Goal: Information Seeking & Learning: Check status

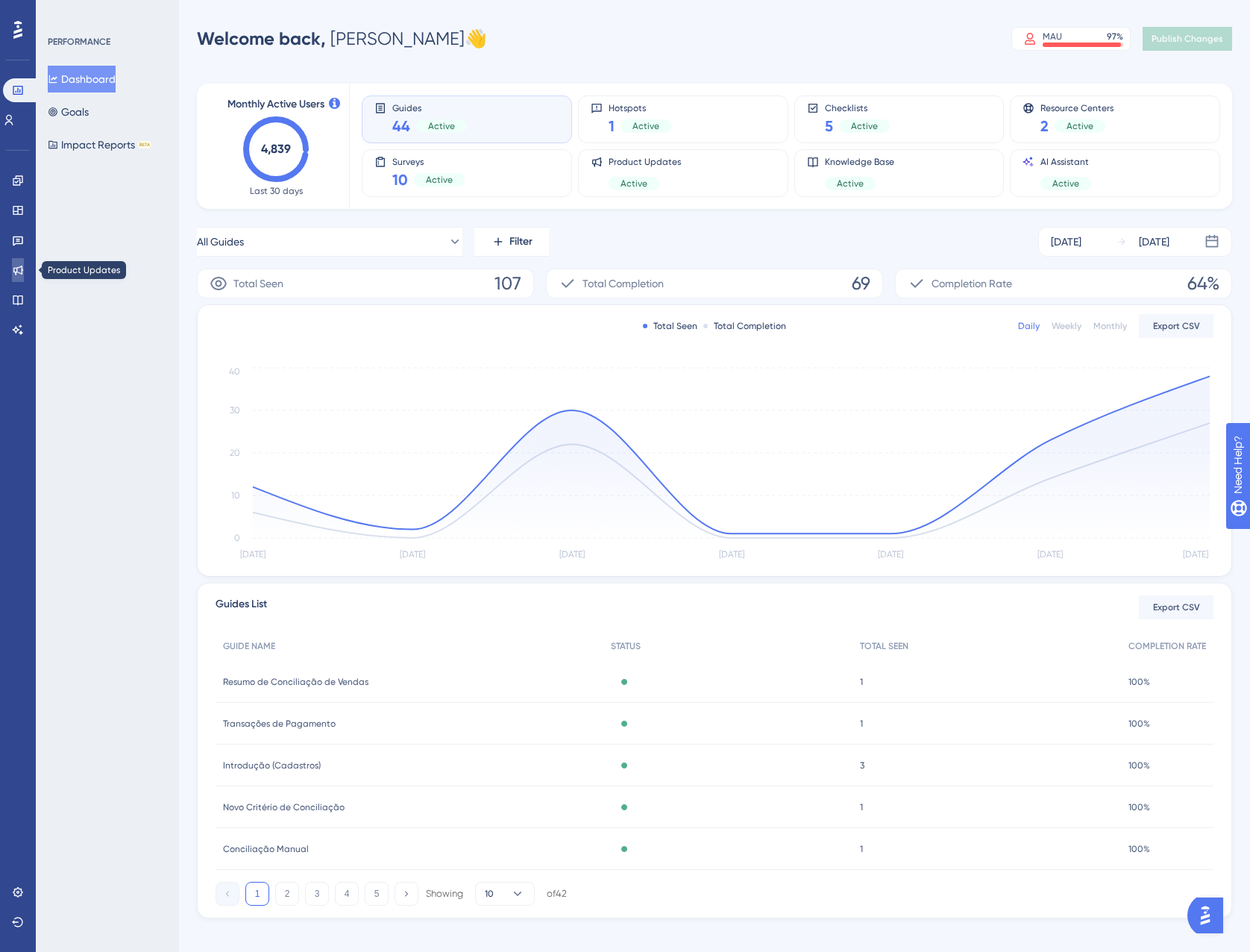
drag, startPoint x: 4, startPoint y: 264, endPoint x: 12, endPoint y: 258, distance: 10.0
click at [12, 264] on link at bounding box center [18, 270] width 12 height 23
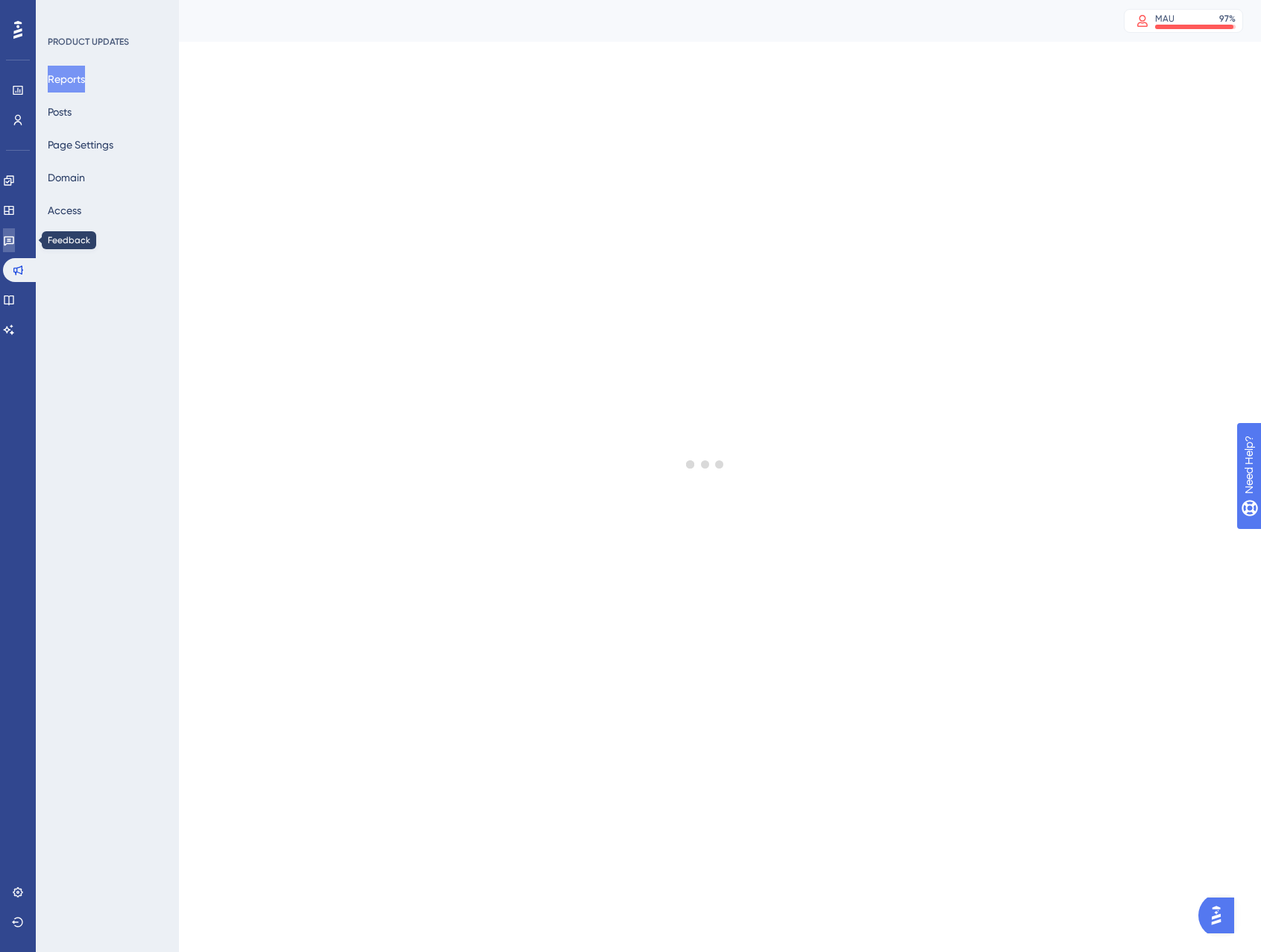
click at [15, 245] on icon at bounding box center [9, 240] width 12 height 12
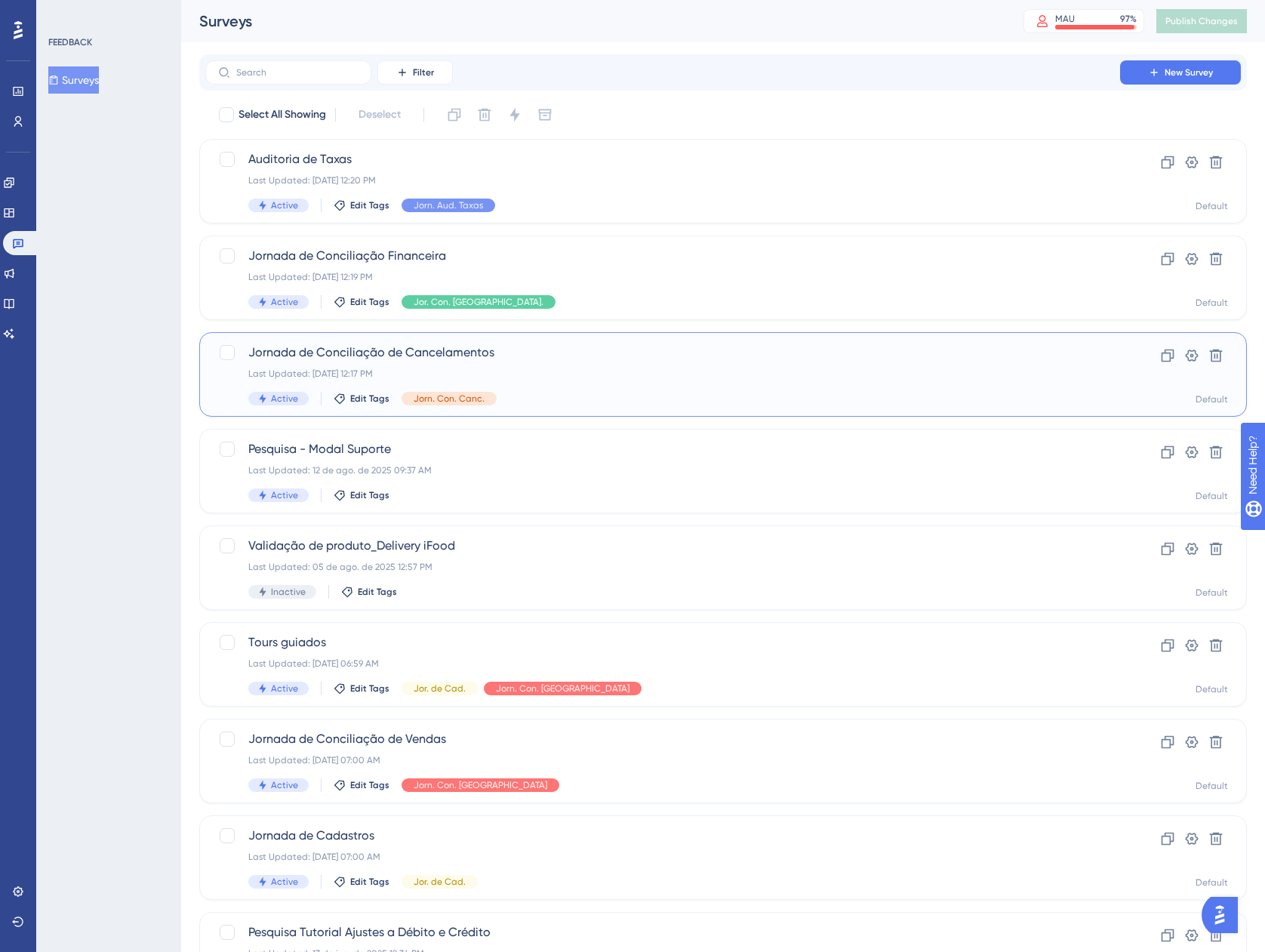
click at [613, 392] on div "Active Edit Tags Jorn. Con. Canc." at bounding box center [662, 398] width 829 height 13
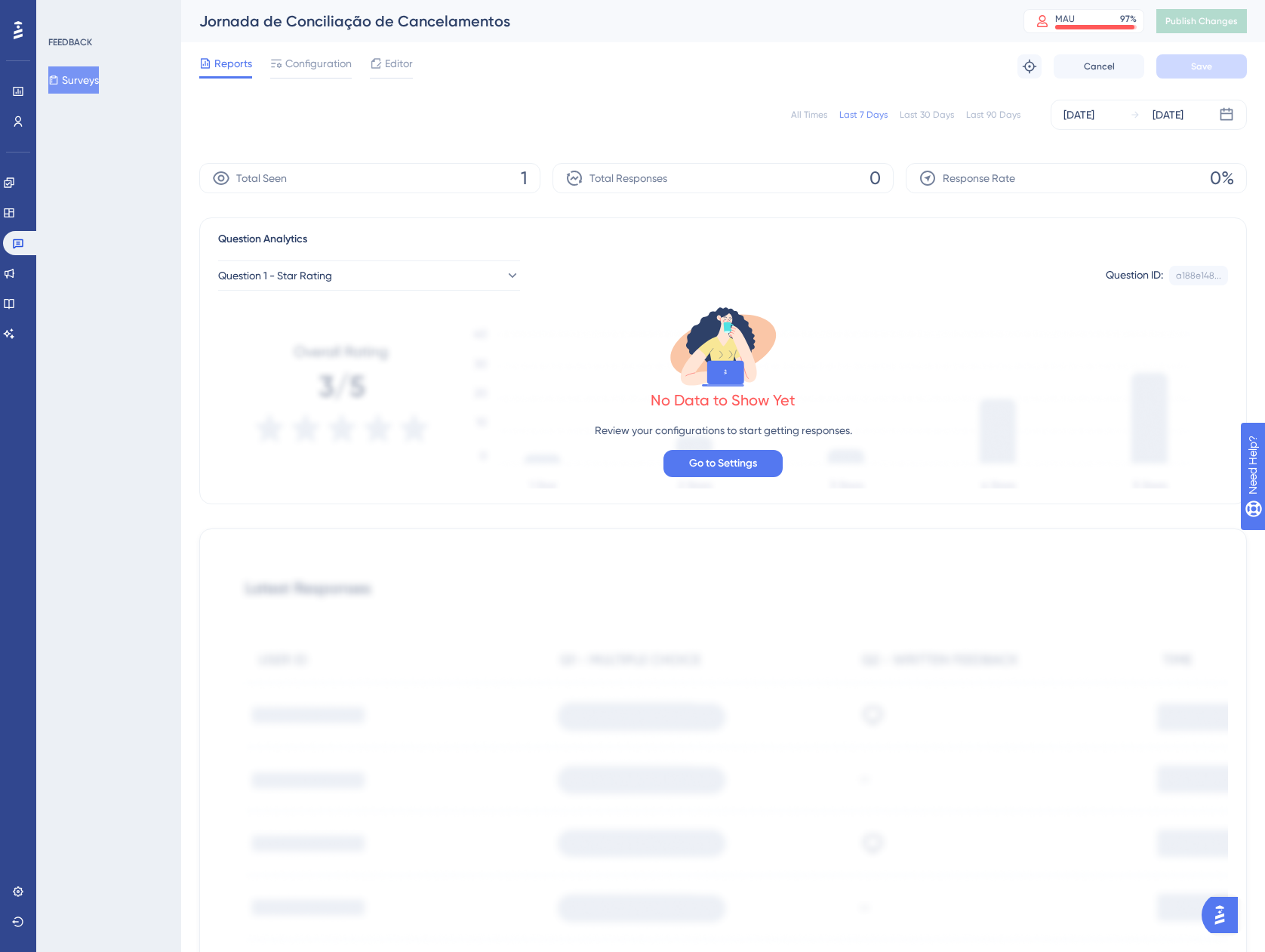
click at [88, 92] on button "Surveys" at bounding box center [73, 79] width 50 height 27
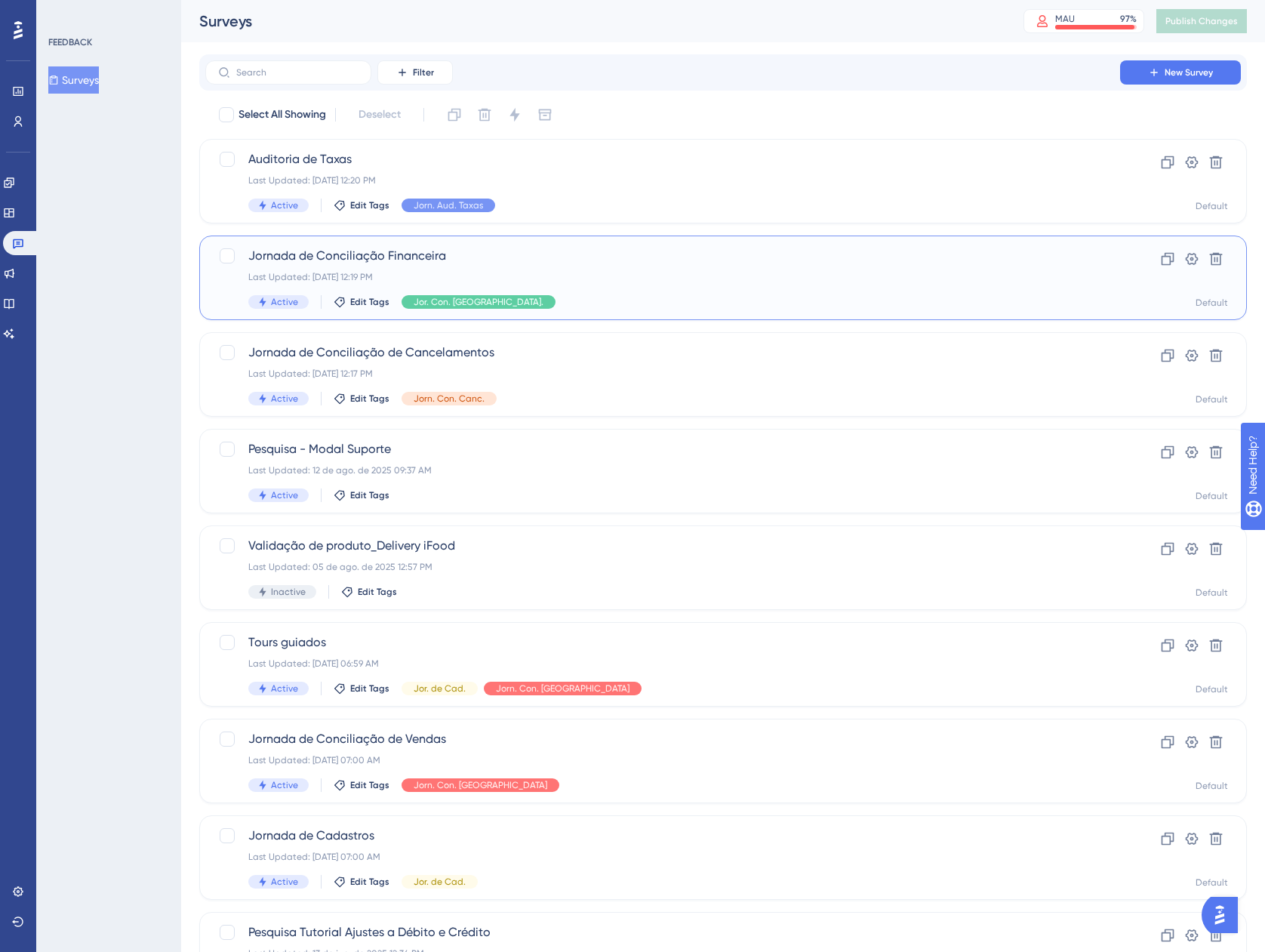
click at [520, 285] on div "Jornada de Conciliação Financeira Last Updated: 18 de ago. de 2025 12:19 PM Act…" at bounding box center [662, 277] width 829 height 62
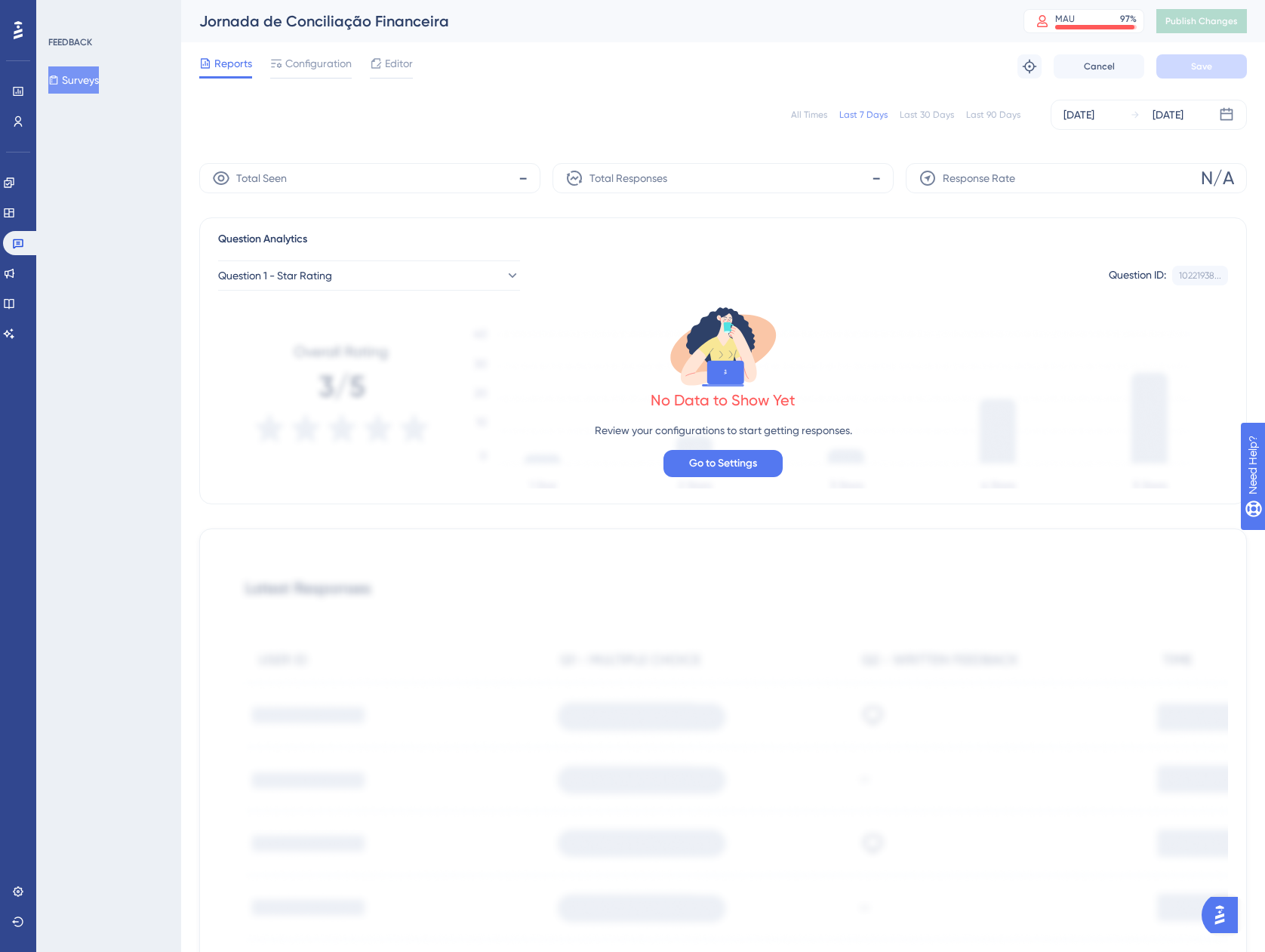
click at [91, 88] on button "Surveys" at bounding box center [73, 79] width 50 height 27
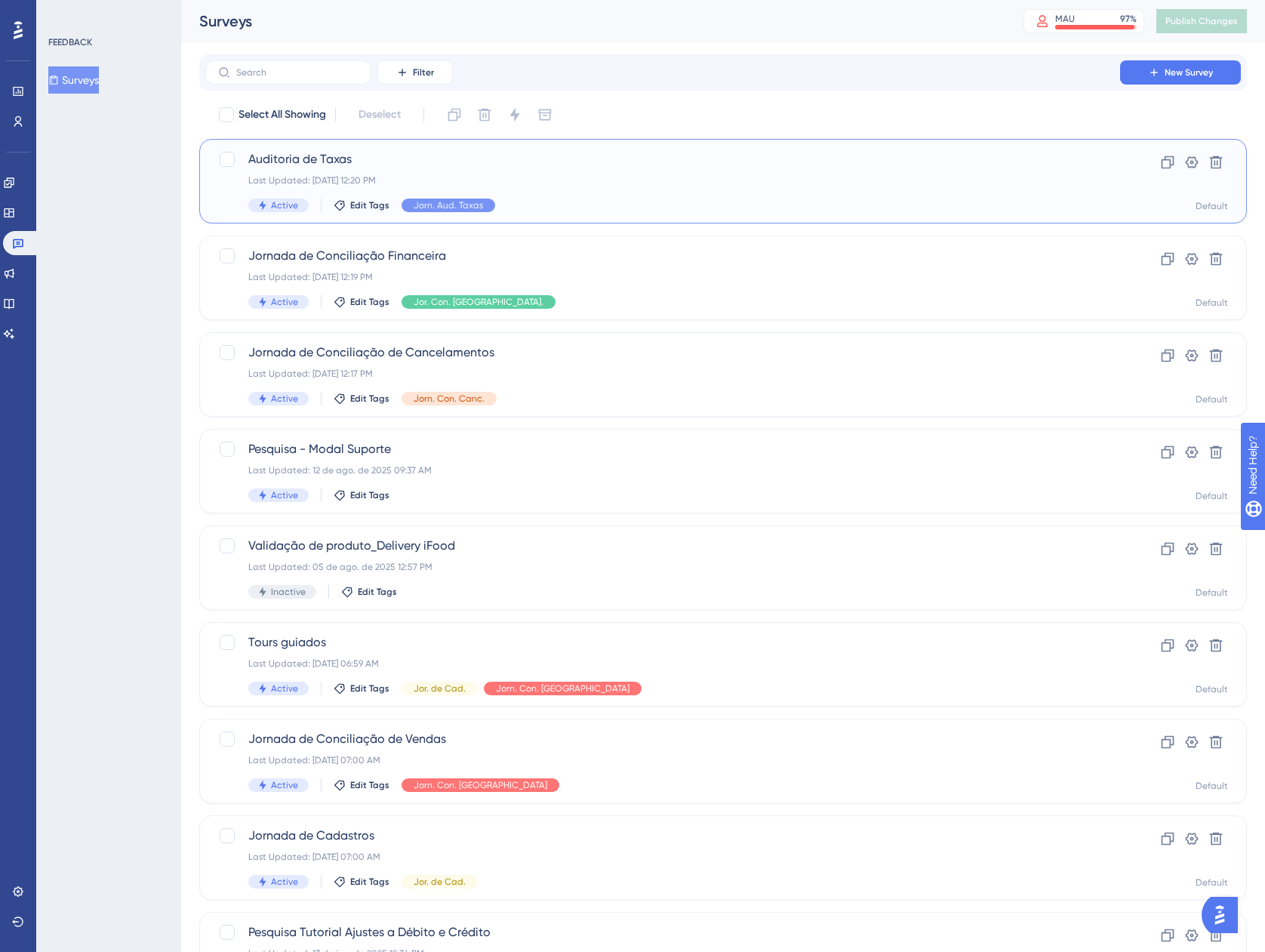
click at [572, 205] on div "Active Edit Tags Jorn. Aud. Taxas" at bounding box center [662, 204] width 829 height 13
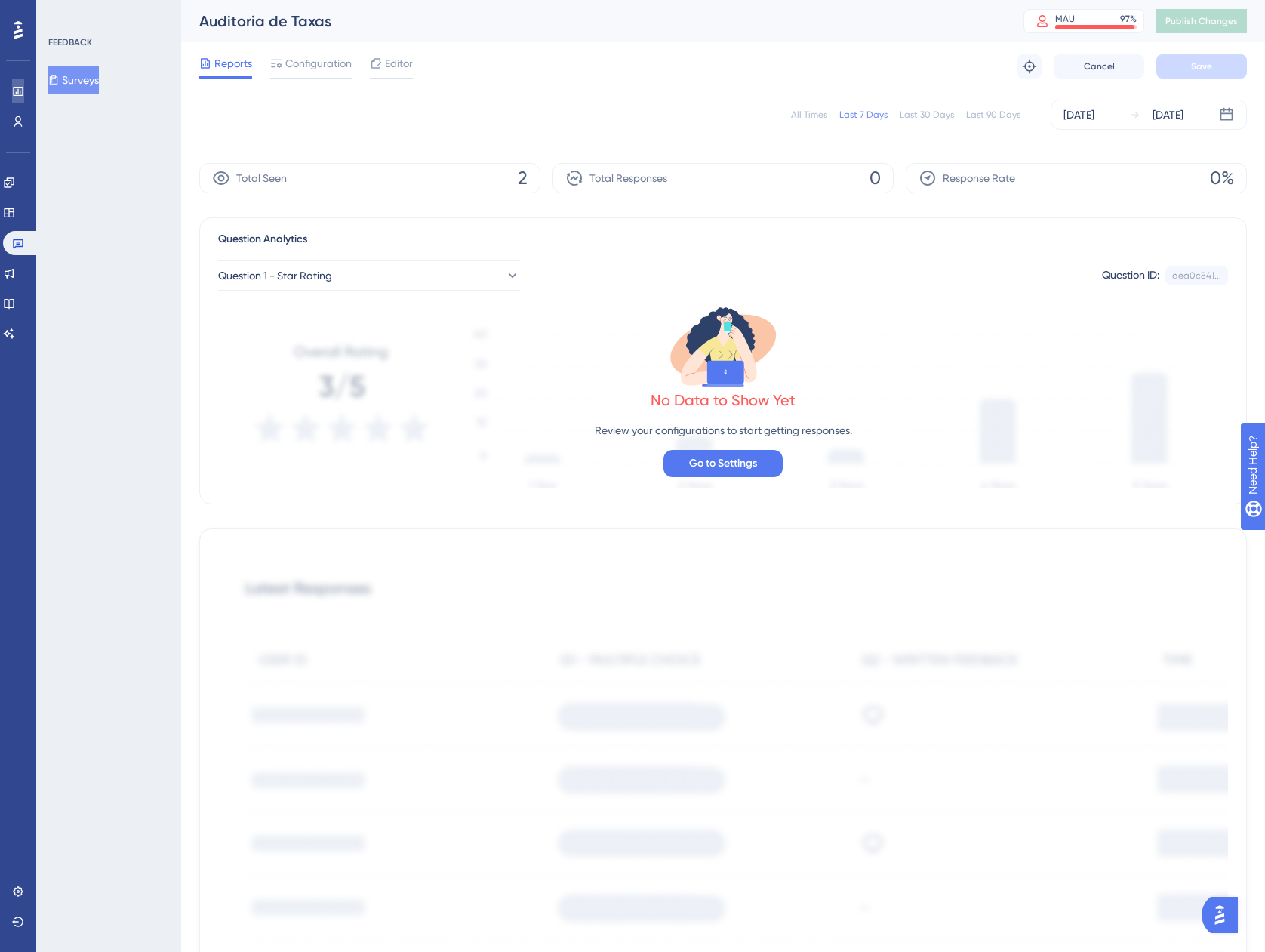
click at [23, 96] on icon at bounding box center [18, 92] width 10 height 9
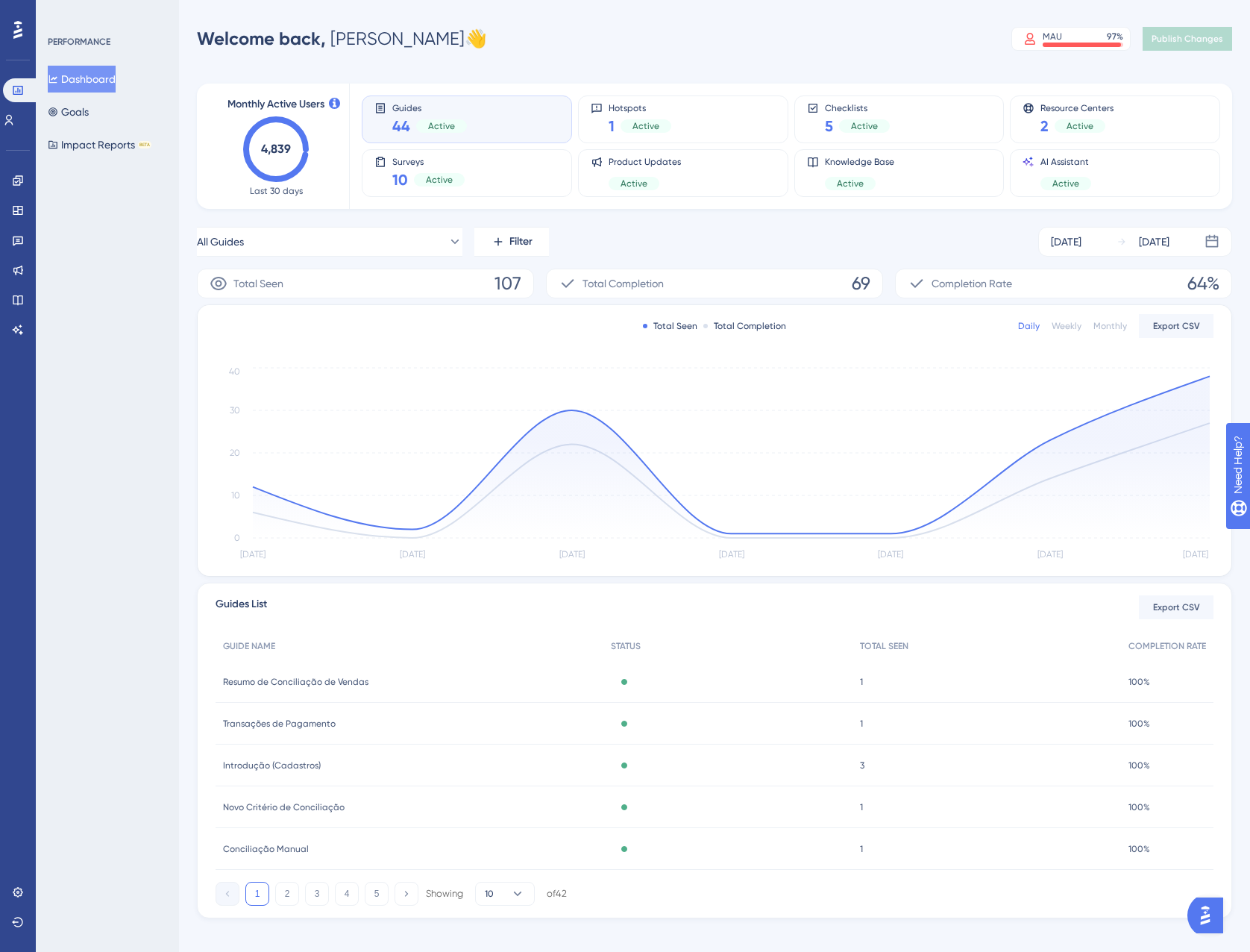
click at [967, 0] on html "Performance Users Engagement Widgets Feedback Product Updates Knowledge Base AI…" at bounding box center [625, 0] width 1250 height 0
click at [648, 39] on div "Welcome back, Leonardo 👋 MAU 97 % Click to see add-on and upgrade options Publi…" at bounding box center [715, 38] width 1036 height 30
click at [330, 243] on button "All Guides" at bounding box center [329, 242] width 265 height 30
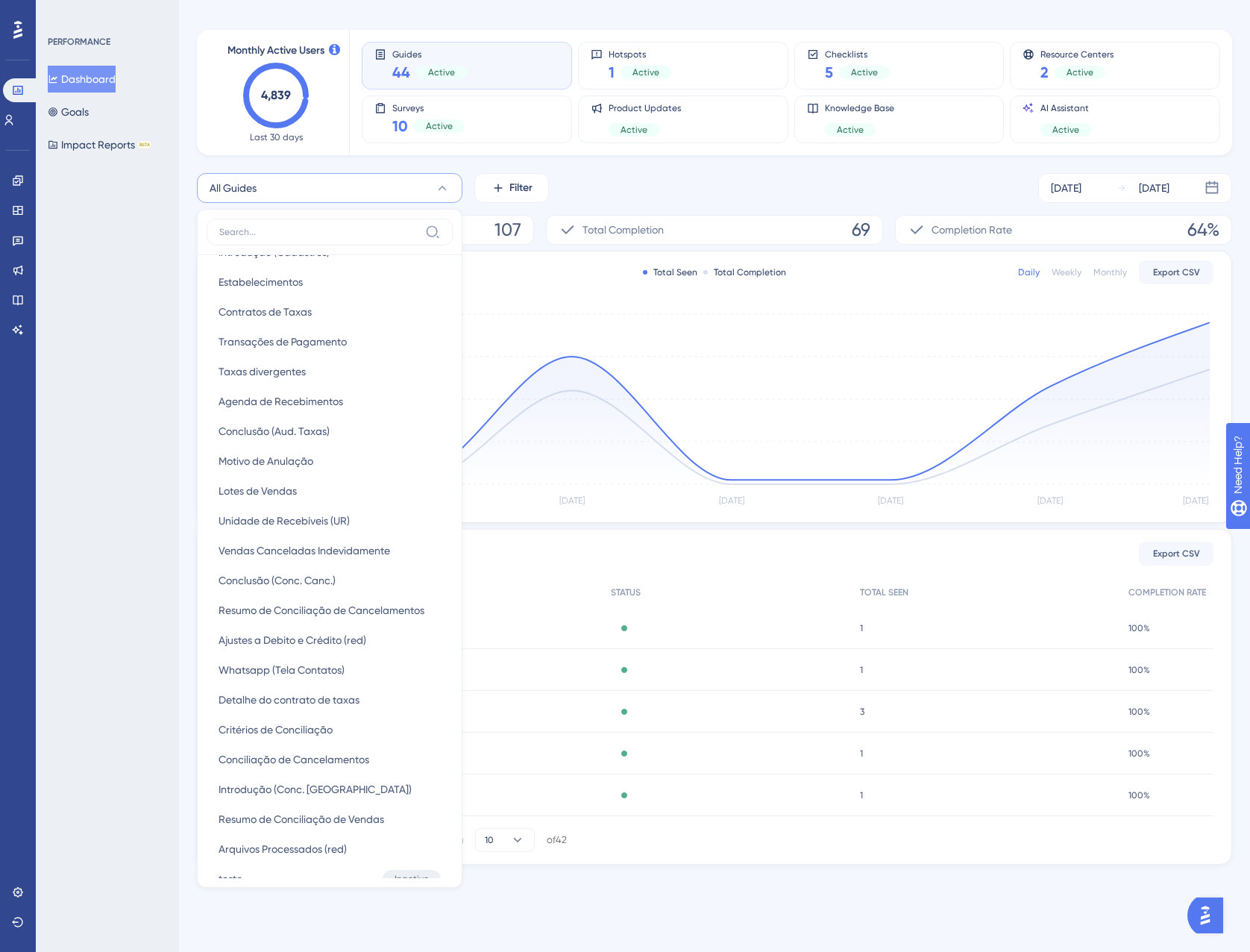
scroll to position [746, 0]
click at [290, 493] on span "Lotes de Vendas" at bounding box center [258, 487] width 78 height 18
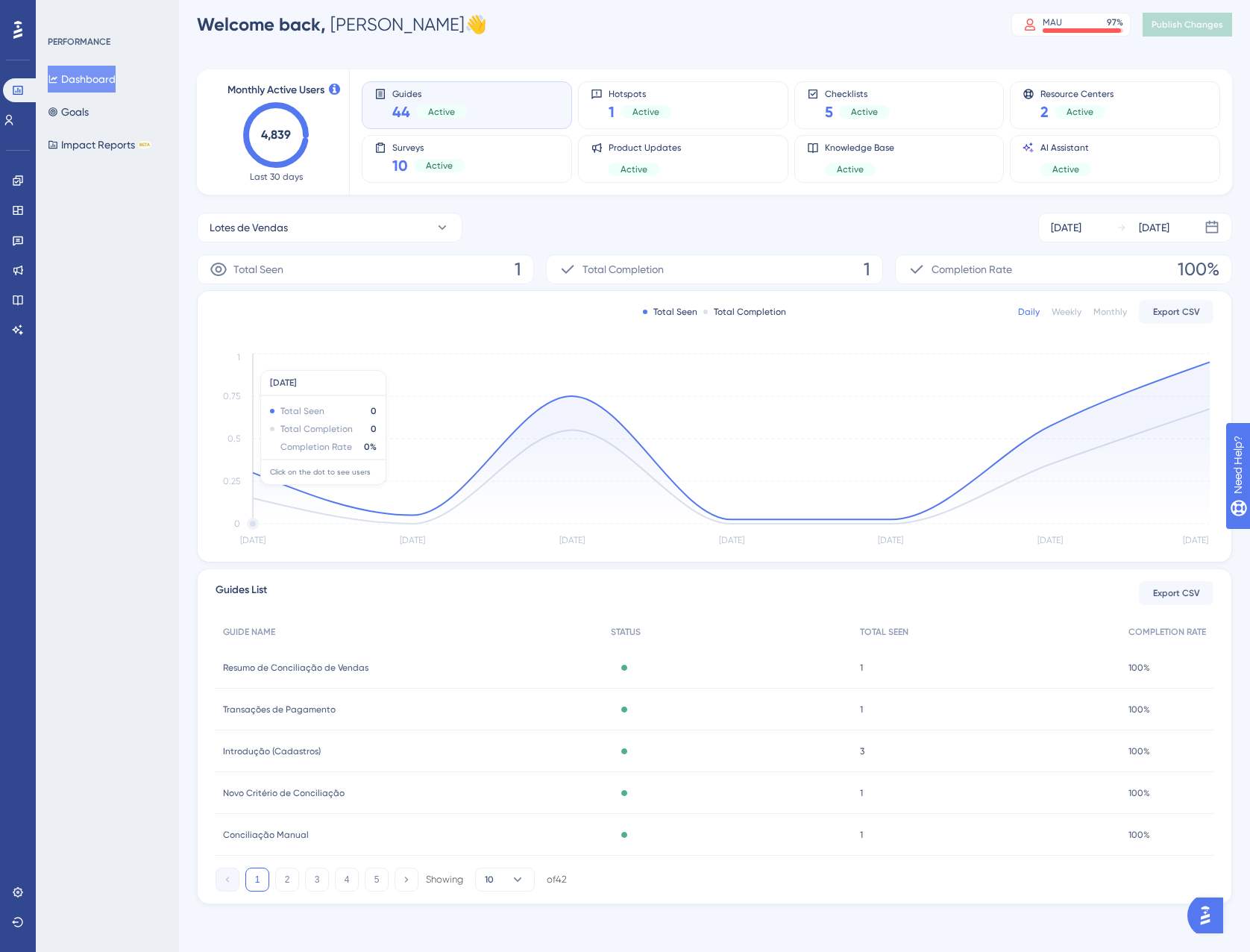
scroll to position [14, 0]
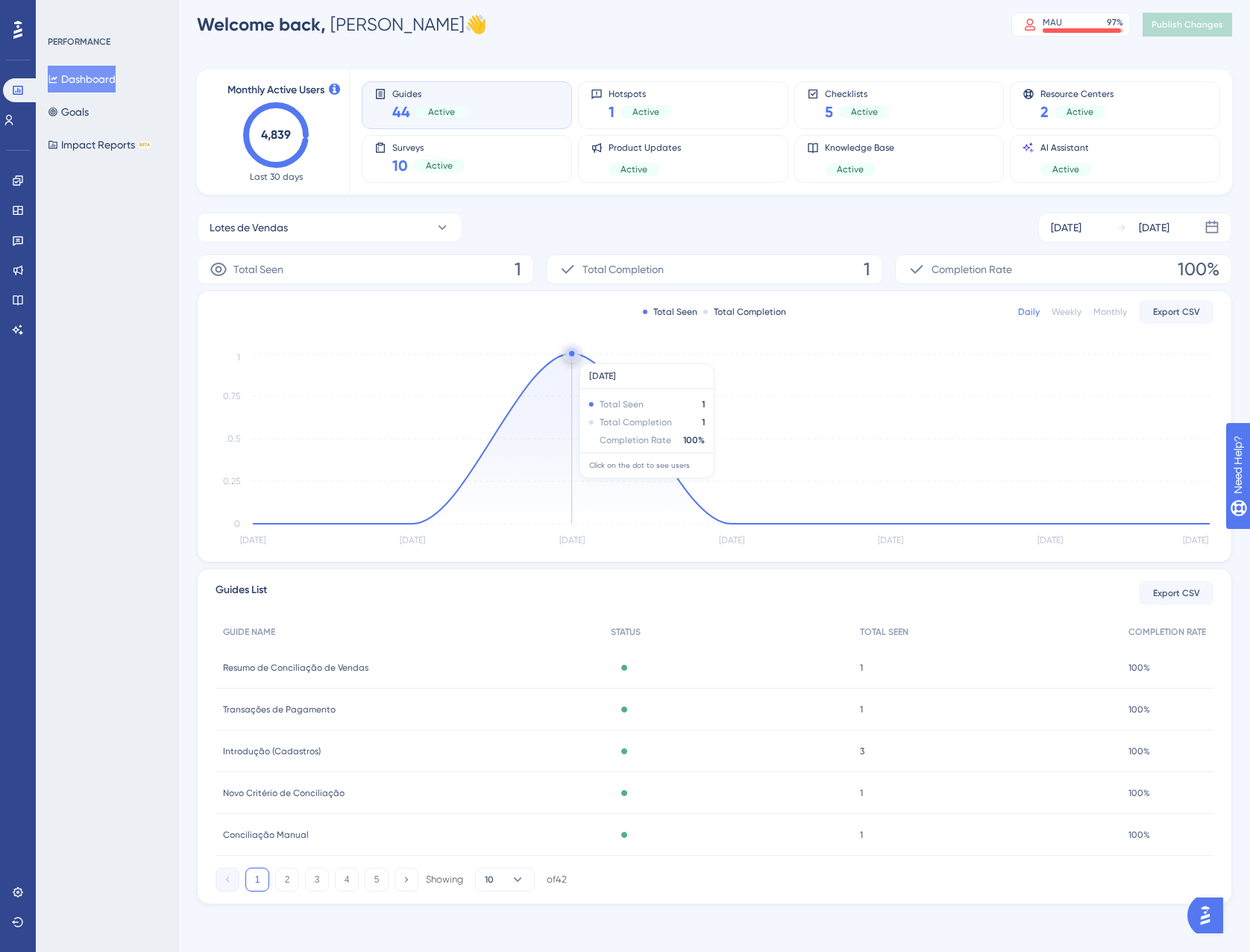
click at [575, 356] on circle at bounding box center [572, 353] width 12 height 12
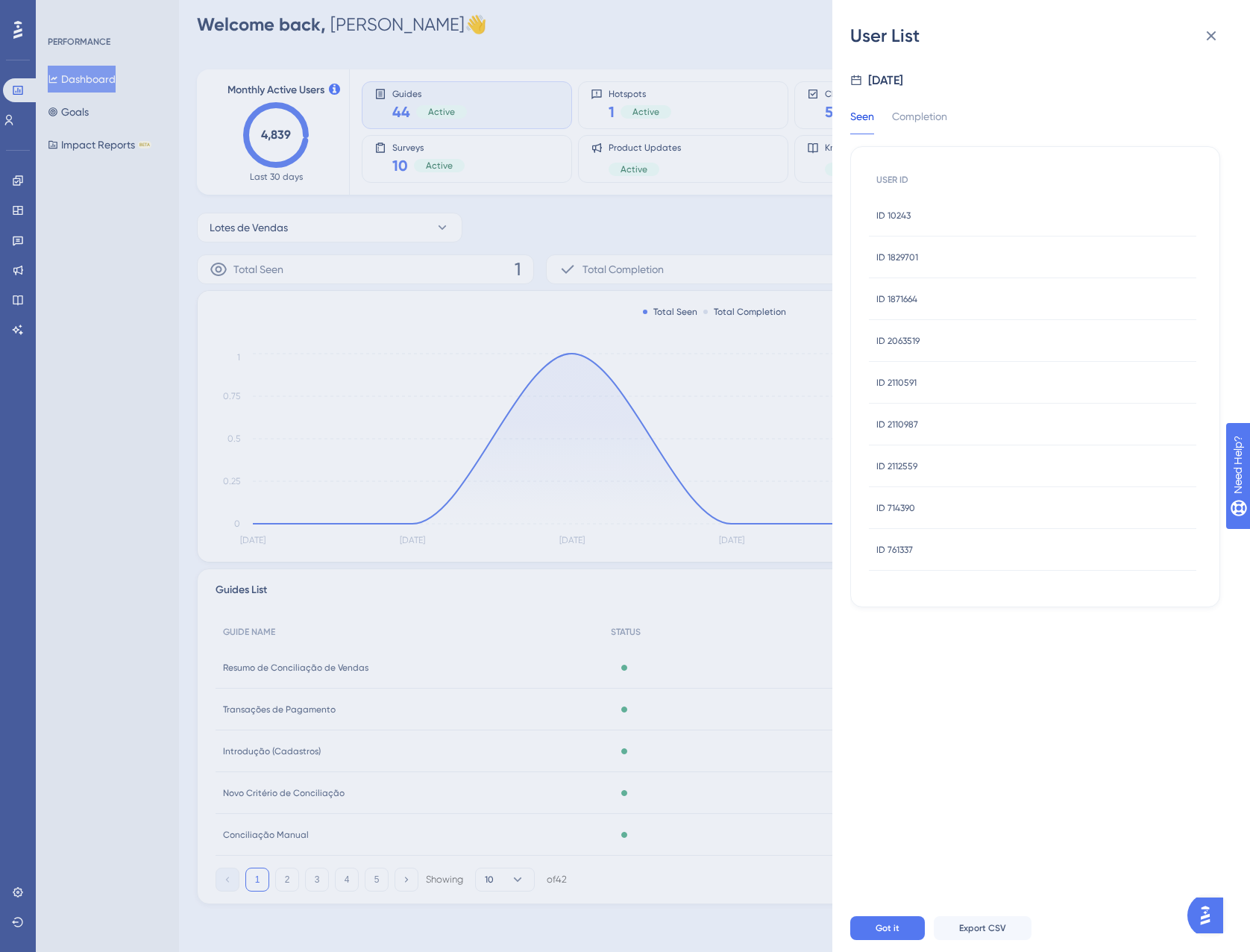
click at [890, 222] on div "ID 10243 ID 10243" at bounding box center [893, 216] width 34 height 42
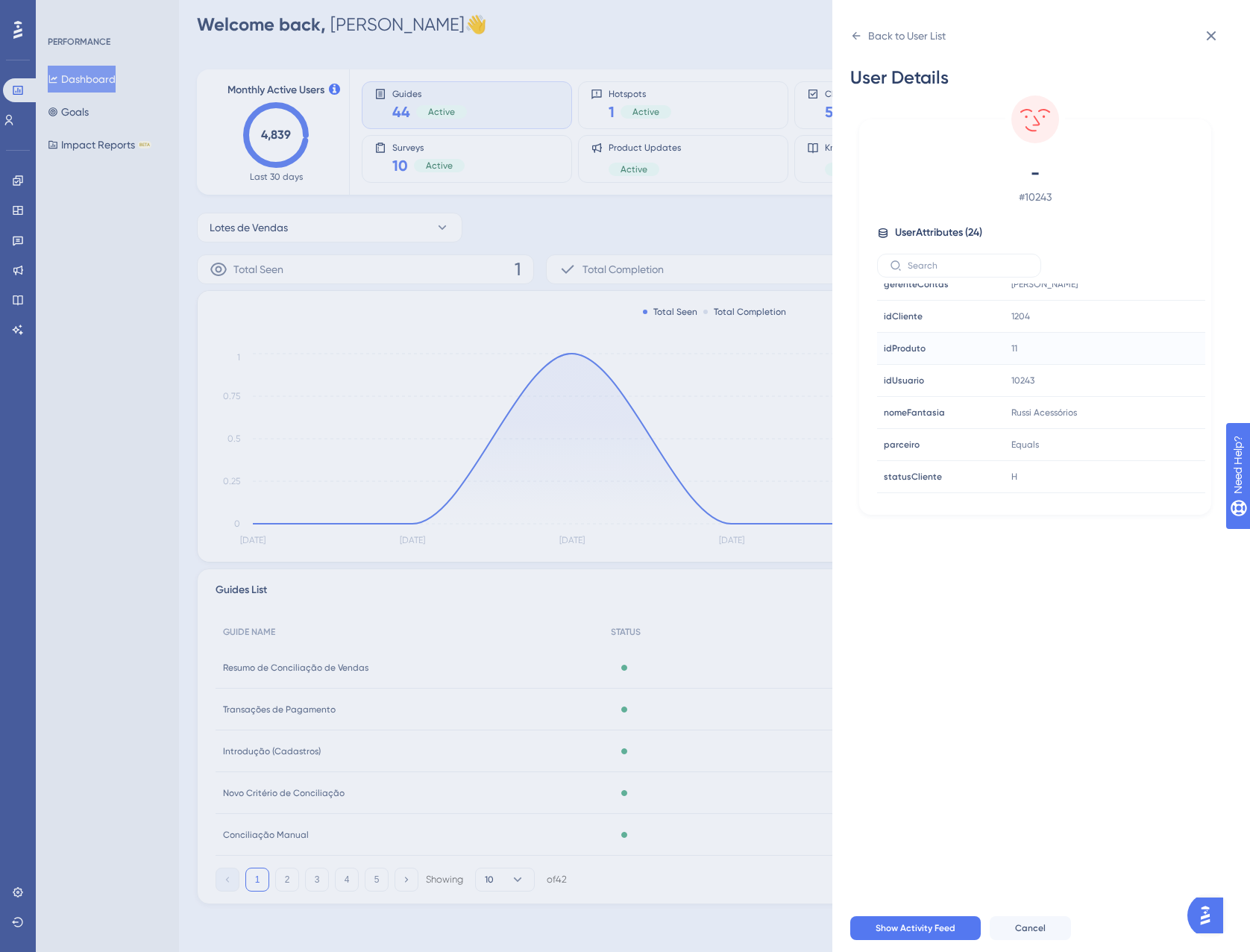
scroll to position [522, 0]
click at [1214, 36] on icon at bounding box center [1212, 36] width 18 height 18
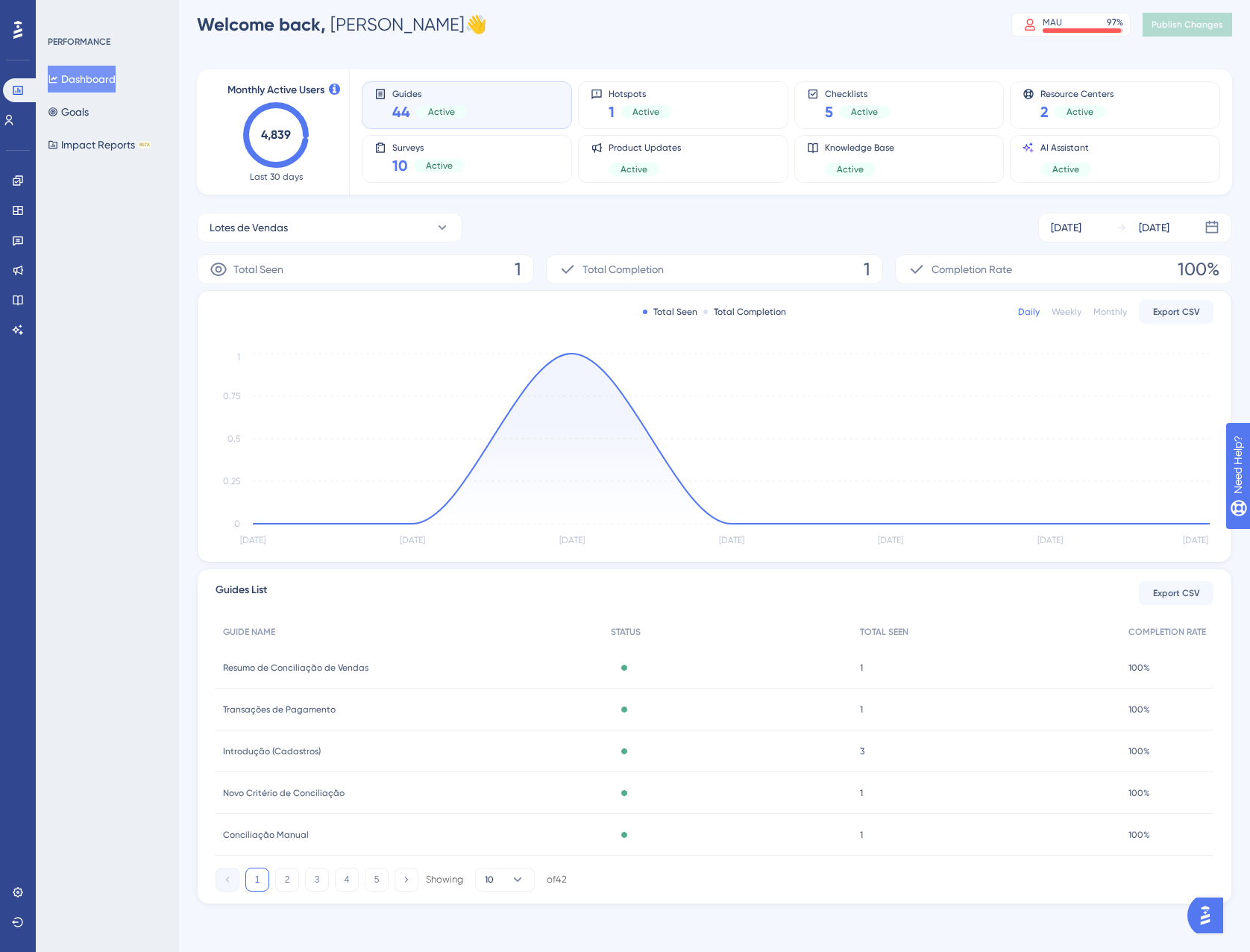
click at [360, 211] on div "Monthly Active Users 4,839 Last 30 days Guides 44 Active Hotspots 1 Active Chec…" at bounding box center [715, 478] width 1036 height 853
click at [362, 220] on button "Lotes de Vendas" at bounding box center [329, 227] width 265 height 30
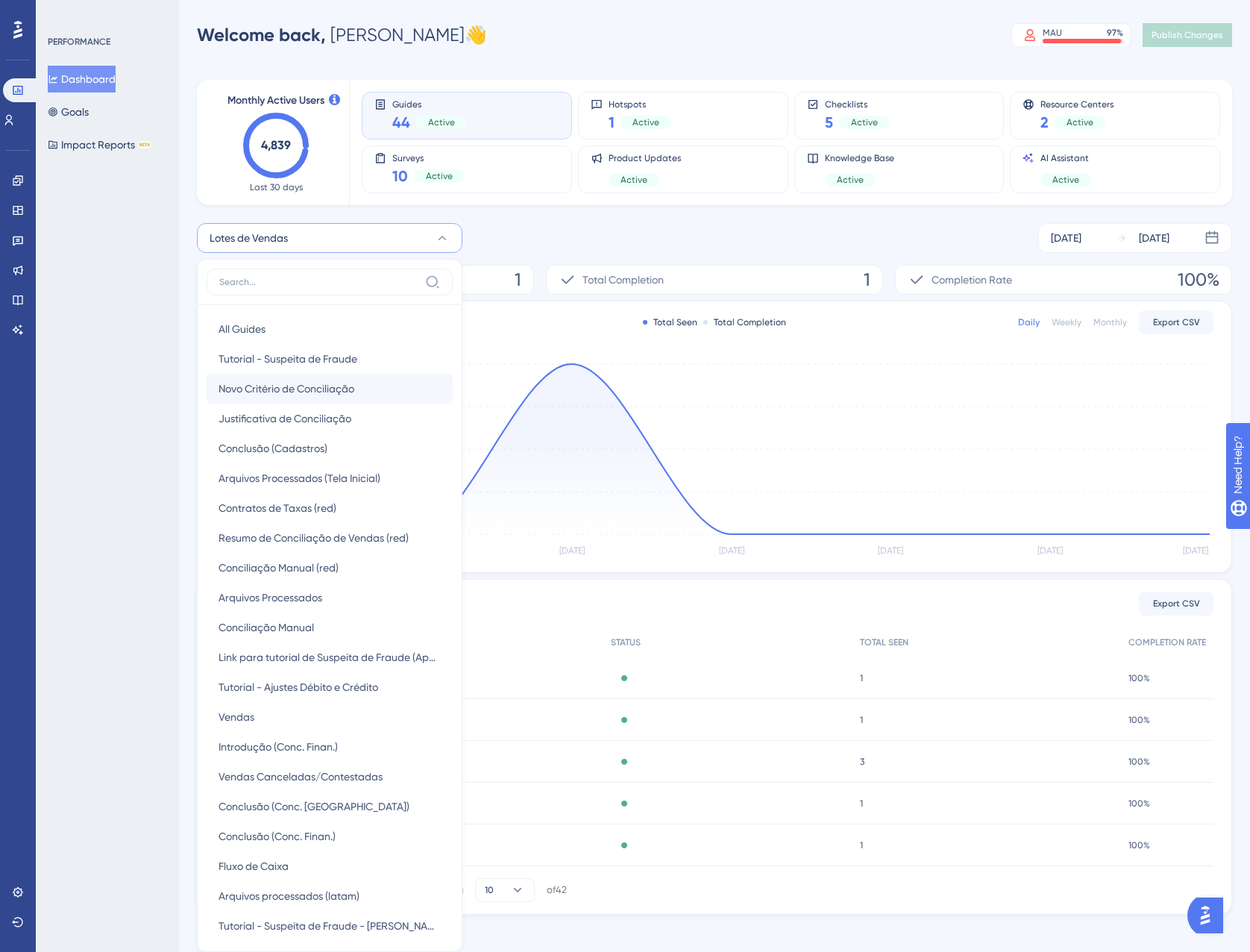
scroll to position [0, 0]
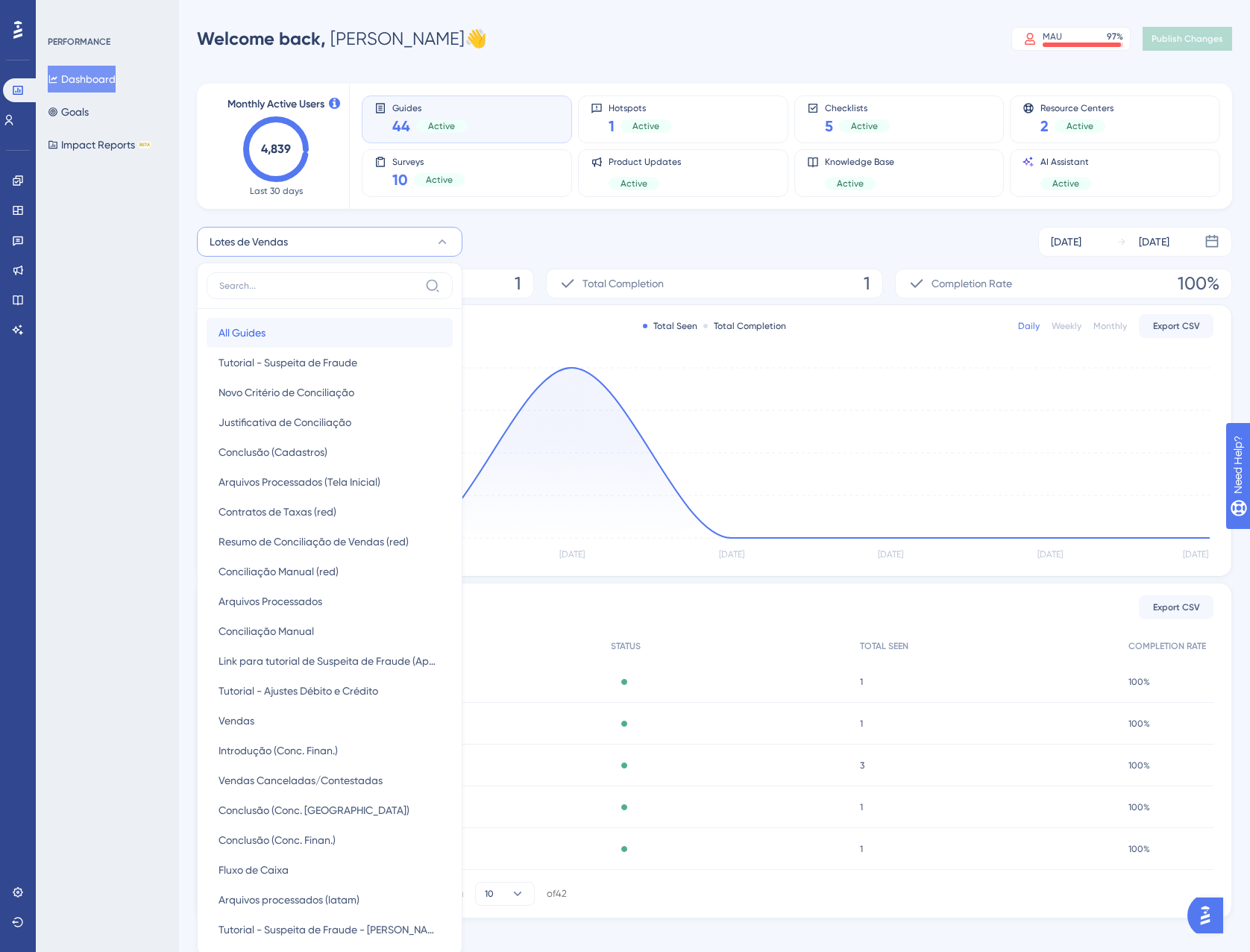
click at [265, 325] on span "All Guides" at bounding box center [242, 332] width 47 height 18
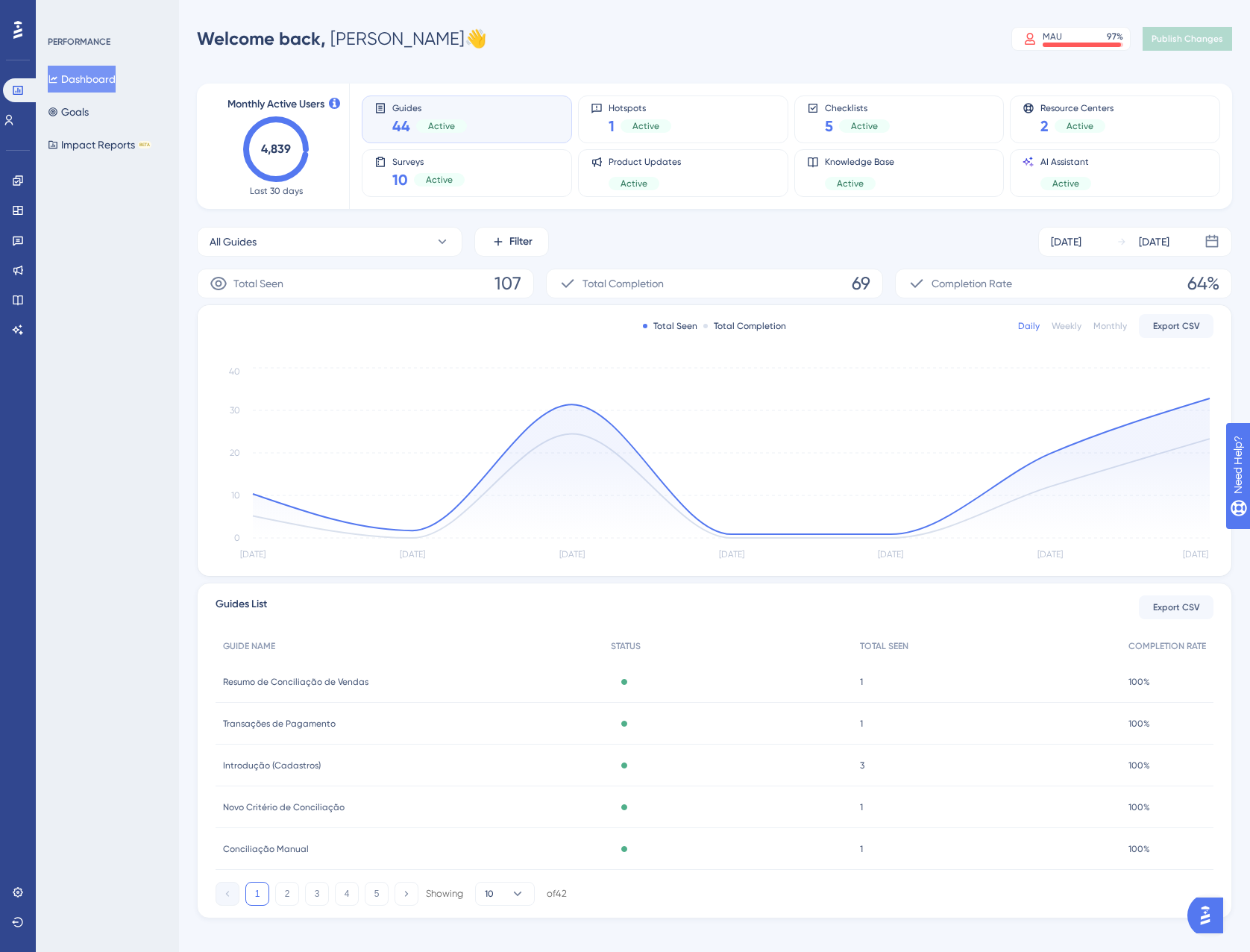
click at [670, 241] on div "All Guides Filter Aug 13 2025 Aug 19 2025" at bounding box center [715, 242] width 1036 height 30
click at [510, 180] on div "Surveys 10 Active" at bounding box center [467, 172] width 185 height 34
